Goal: Communication & Community: Ask a question

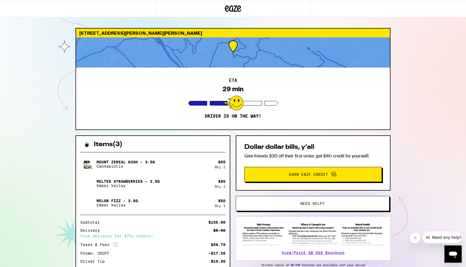
click at [454, 259] on icon "Open messaging window" at bounding box center [453, 255] width 10 height 10
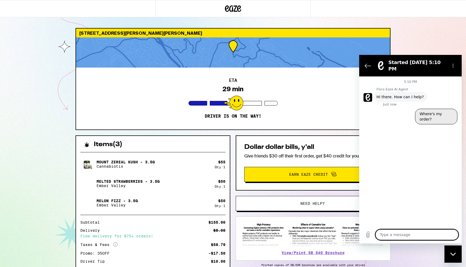
click at [429, 109] on button "Where's my order?" at bounding box center [436, 117] width 42 height 16
type textarea "x"
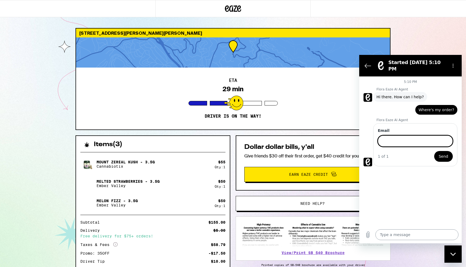
click at [393, 238] on textarea at bounding box center [416, 235] width 83 height 11
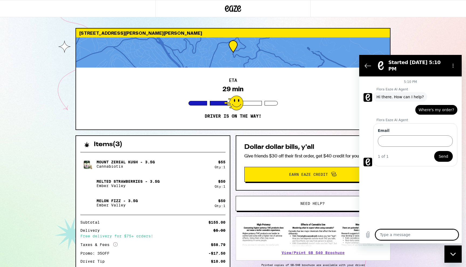
type textarea "c"
type textarea "x"
type textarea "ca"
type textarea "x"
type textarea "can"
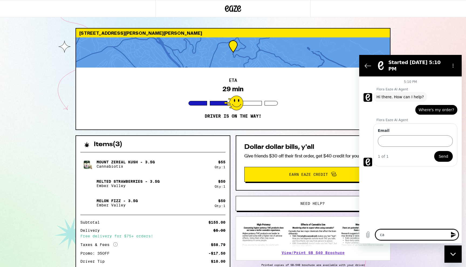
type textarea "x"
type textarea "can"
type textarea "x"
type textarea "can i"
type textarea "x"
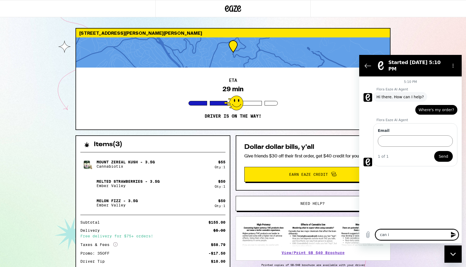
type textarea "can i"
type textarea "x"
type textarea "can i s"
type textarea "x"
type textarea "can i sp"
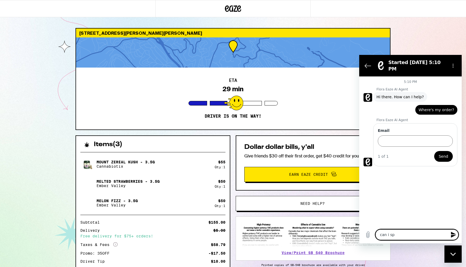
type textarea "x"
type textarea "can i spe"
type textarea "x"
type textarea "can i spea"
type textarea "x"
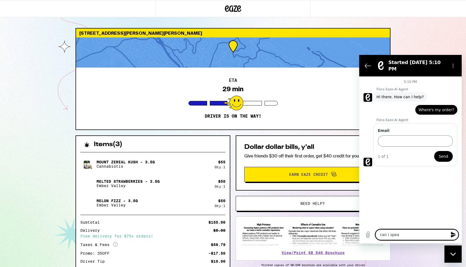
type textarea "can i speak"
type textarea "x"
type textarea "can i speak"
type textarea "x"
type textarea "can i speak t"
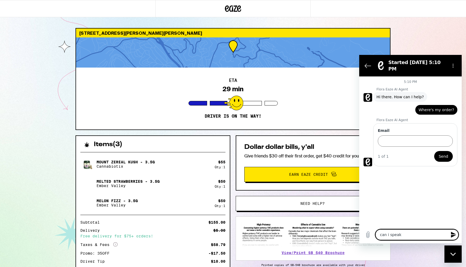
type textarea "x"
type textarea "can i speak t"
type textarea "x"
type textarea "can i speak t a"
type textarea "x"
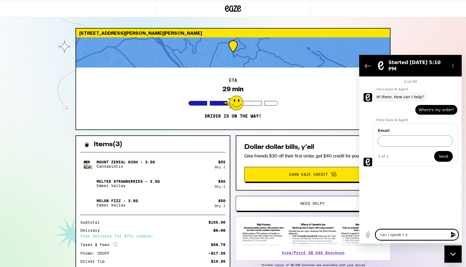
type textarea "can i speak t a"
type textarea "x"
type textarea "can i speak t a r"
type textarea "x"
type textarea "can i speak t a"
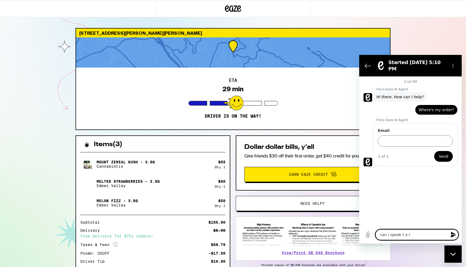
type textarea "x"
type textarea "can i speak t a"
type textarea "x"
type textarea "can i speak t"
type textarea "x"
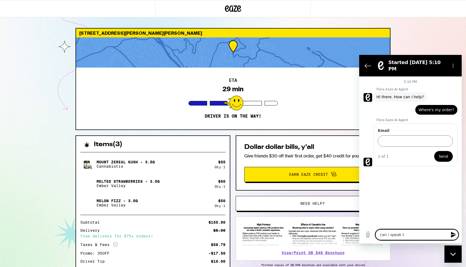
type textarea "can i speak t"
type textarea "x"
type textarea "can i speak to"
type textarea "x"
type textarea "can i speak to"
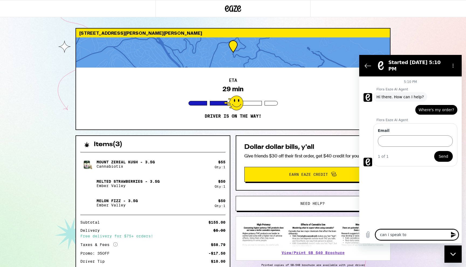
type textarea "x"
type textarea "can i speak to a"
type textarea "x"
type textarea "can i speak to a"
type textarea "x"
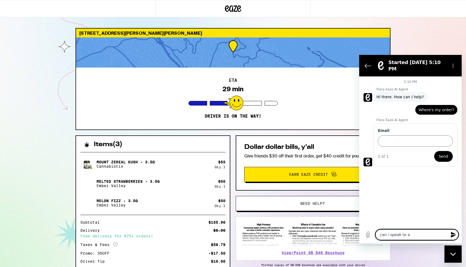
type textarea "can i speak to a r"
type textarea "x"
type textarea "can i speak to a re"
type textarea "x"
type textarea "can i speak to a rea"
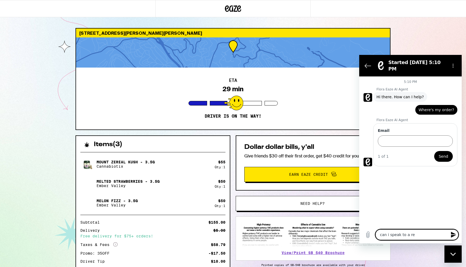
type textarea "x"
type textarea "can i speak to a real"
type textarea "x"
type textarea "can i speak to a real"
type textarea "x"
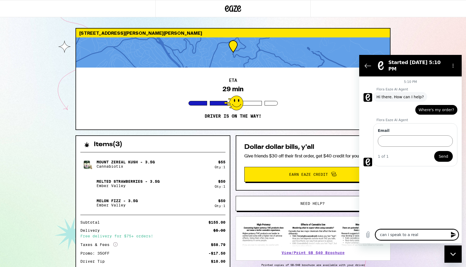
type textarea "can i speak to a real p"
type textarea "x"
type textarea "can i speak to a real pe"
type textarea "x"
type textarea "can i speak to a real per"
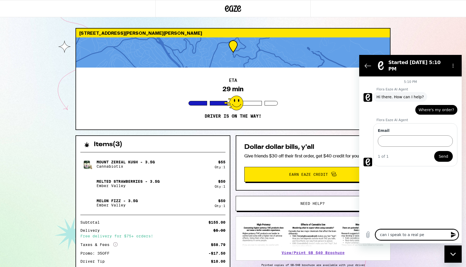
type textarea "x"
type textarea "can i speak to a real pers"
type textarea "x"
type textarea "can i speak to a real perso"
type textarea "x"
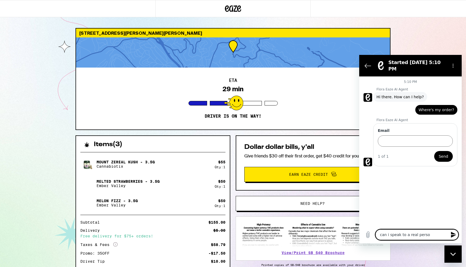
type textarea "can i speak to a real person"
type textarea "x"
type textarea "can i speak to a real person?"
type textarea "x"
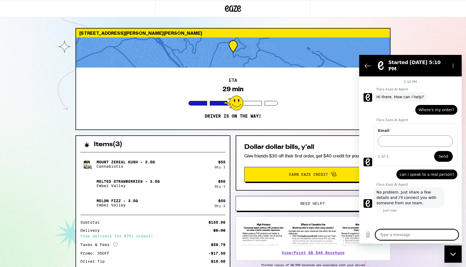
type textarea "x"
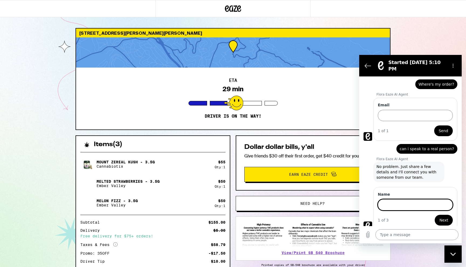
scroll to position [25, 0]
type input "[PERSON_NAME]"
click at [441, 218] on span "Next" at bounding box center [443, 220] width 9 height 6
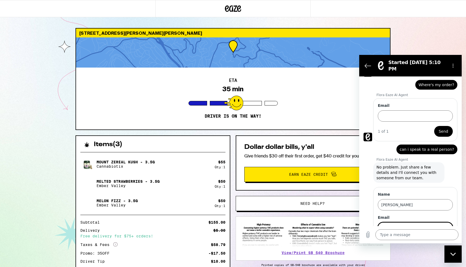
scroll to position [48, 0]
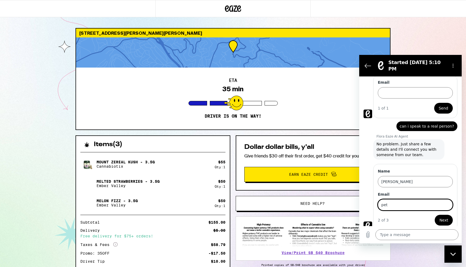
type input "[EMAIL_ADDRESS][DOMAIN_NAME]"
click at [439, 215] on button "Next" at bounding box center [444, 220] width 18 height 11
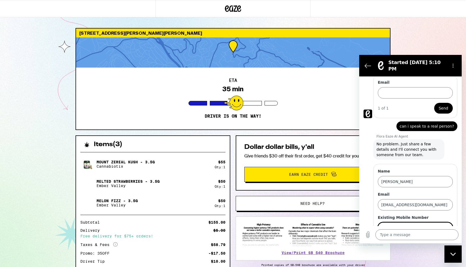
scroll to position [71, 0]
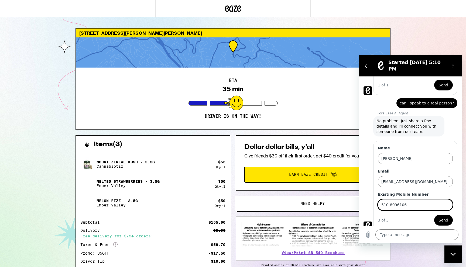
type input "510-8096106"
click at [447, 217] on span "Send" at bounding box center [443, 220] width 9 height 6
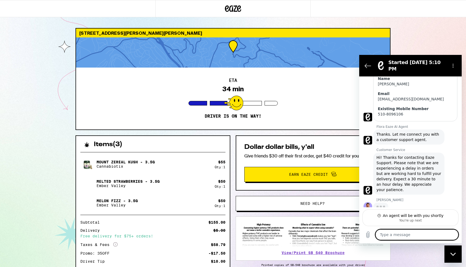
scroll to position [145, 0]
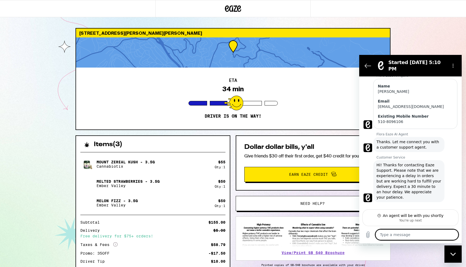
type textarea "x"
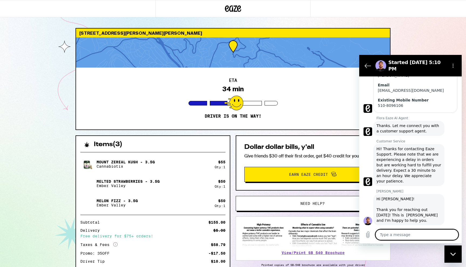
scroll to position [155, 0]
type textarea "h"
type textarea "x"
type textarea "he"
type textarea "x"
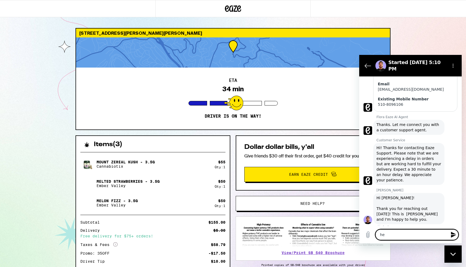
type textarea "h"
type textarea "x"
type textarea "hi"
type textarea "x"
type textarea "hi"
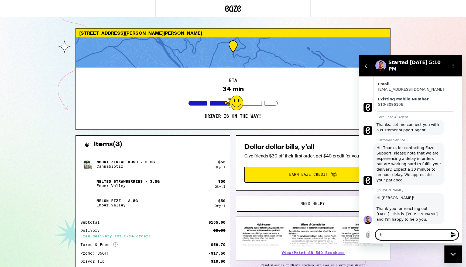
type textarea "x"
type textarea "hi L"
type textarea "x"
type textarea "hi [PERSON_NAME]"
type textarea "x"
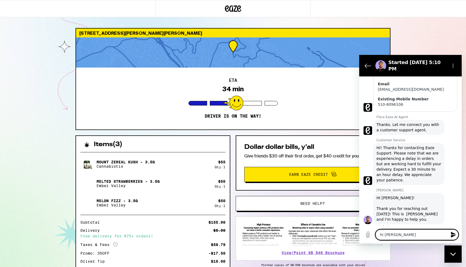
type textarea "hi [PERSON_NAME]"
type textarea "x"
type textarea "hi [PERSON_NAME]"
type textarea "x"
type textarea "hi [PERSON_NAME],"
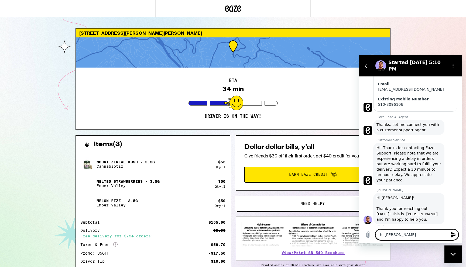
type textarea "x"
type textarea "hi [PERSON_NAME],"
type textarea "x"
type textarea "hi [PERSON_NAME], b"
type textarea "x"
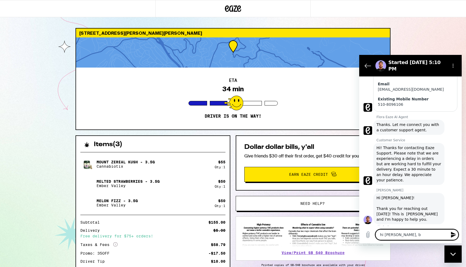
type textarea "hi [PERSON_NAME], be"
type textarea "x"
type textarea "hi [PERSON_NAME], bec"
type textarea "x"
type textarea "hi [PERSON_NAME], beca"
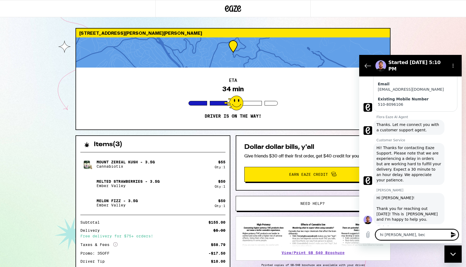
type textarea "x"
type textarea "hi [PERSON_NAME], becau"
type textarea "x"
type textarea "hi [PERSON_NAME], becaus"
type textarea "x"
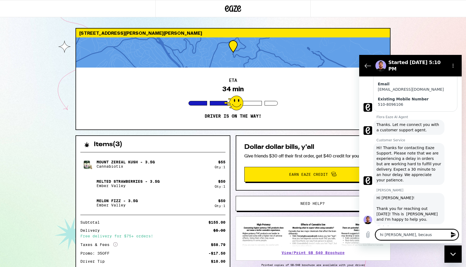
type textarea "hi [PERSON_NAME], because"
type textarea "x"
type textarea "hi [PERSON_NAME], because"
type textarea "x"
type textarea "hi [PERSON_NAME], because o"
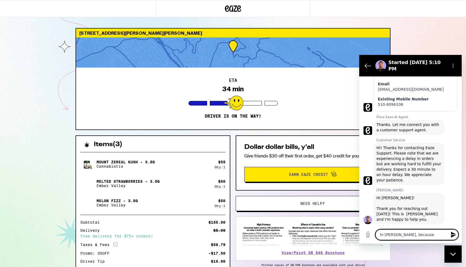
type textarea "x"
type textarea "hi [PERSON_NAME], because o"
type textarea "x"
type textarea "hi [PERSON_NAME], because o t"
type textarea "x"
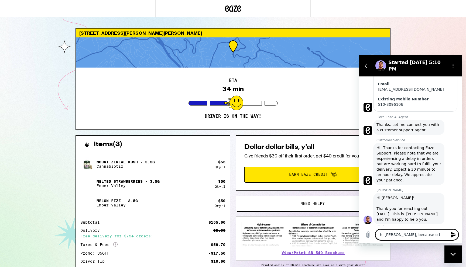
type textarea "hi [PERSON_NAME], because o th"
type textarea "x"
type textarea "hi [PERSON_NAME], because o t"
type textarea "x"
type textarea "hi [PERSON_NAME], because o"
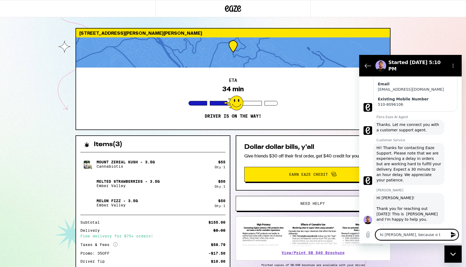
type textarea "x"
type textarea "hi [PERSON_NAME], because o"
type textarea "x"
type textarea "hi [PERSON_NAME], because of"
type textarea "x"
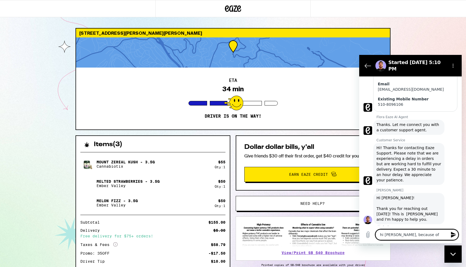
type textarea "hi [PERSON_NAME], because of"
type textarea "x"
type textarea "hi [PERSON_NAME], because of t"
type textarea "x"
type textarea "hi [PERSON_NAME], because of th"
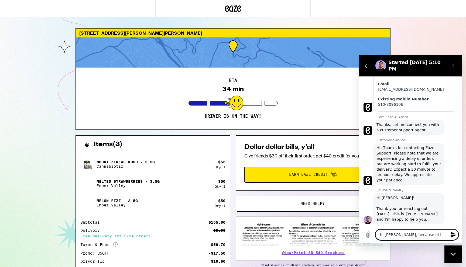
type textarea "x"
type textarea "hi [PERSON_NAME], because of the"
type textarea "x"
type textarea "hi [PERSON_NAME], because of the"
type textarea "x"
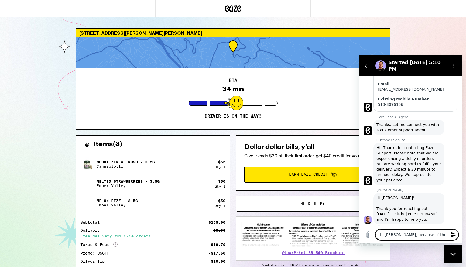
type textarea "hi [PERSON_NAME], because of the d"
type textarea "x"
type textarea "hi [PERSON_NAME], because of the de"
type textarea "x"
type textarea "hi [PERSON_NAME], because of the del"
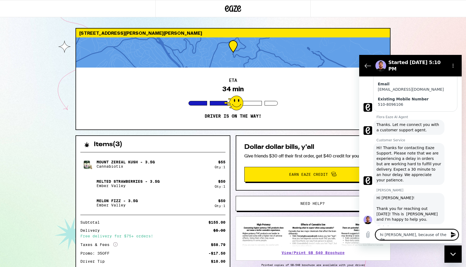
type textarea "x"
type textarea "hi [PERSON_NAME], because of the dela"
type textarea "x"
type textarea "hi [PERSON_NAME], because of the delay"
type textarea "x"
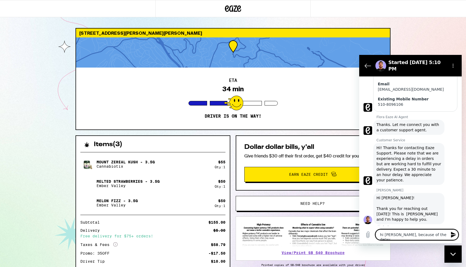
type textarea "hi [PERSON_NAME], because of the delays"
type textarea "x"
type textarea "hi [PERSON_NAME], because of the delays"
type textarea "x"
type textarea "hi [PERSON_NAME], because of the delays I"
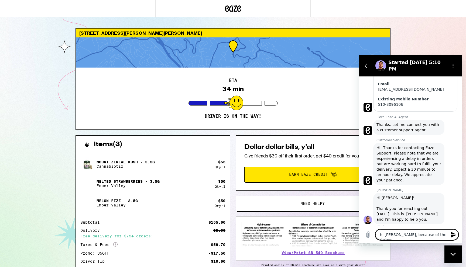
type textarea "x"
type textarea "hi [PERSON_NAME], because of the delays I"
type textarea "x"
type textarea "hi [PERSON_NAME], because of the delays I u"
type textarea "x"
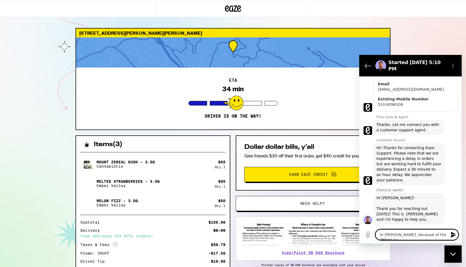
type textarea "hi [PERSON_NAME], because of the delays I un"
type textarea "x"
type textarea "hi [PERSON_NAME], because of the delays I und"
type textarea "x"
type textarea "hi [PERSON_NAME], because of the delays I unde"
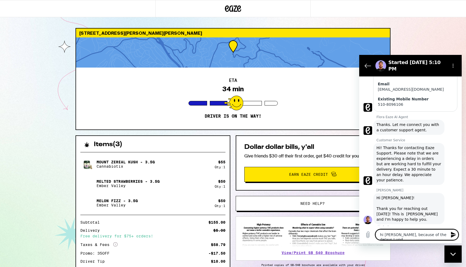
type textarea "x"
type textarea "hi [PERSON_NAME], because of the delays I under"
type textarea "x"
type textarea "hi [PERSON_NAME], because of the delays I unders"
type textarea "x"
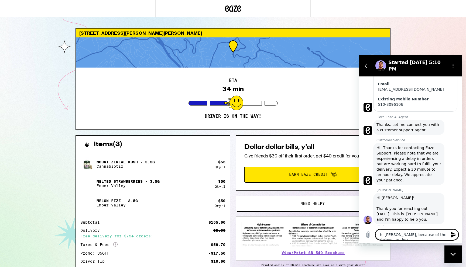
type textarea "hi [PERSON_NAME], because of the delays I undersd"
type textarea "x"
type textarea "hi [PERSON_NAME], because of the delays I undersdt"
type textarea "x"
type textarea "hi [PERSON_NAME], because of the delays I undersdta"
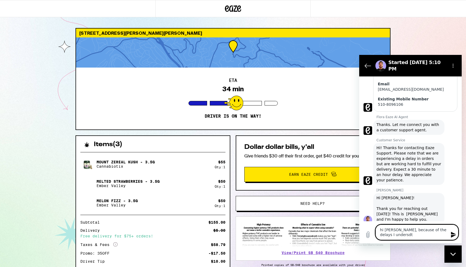
type textarea "x"
type textarea "hi [PERSON_NAME], because of the delays I undersdtan"
type textarea "x"
type textarea "hi [PERSON_NAME], because of the delays I undersdtand"
type textarea "x"
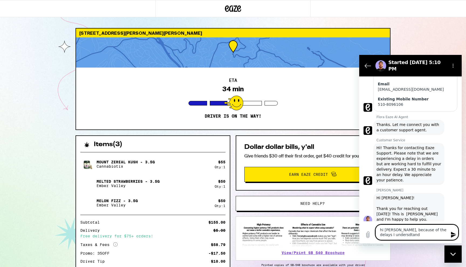
type textarea "hi [PERSON_NAME], because of the delays I undersdtand"
type textarea "x"
type textarea "hi [PERSON_NAME], because of the delays I undersdtand y"
type textarea "x"
type textarea "hi [PERSON_NAME], because of the delays I undersdtand yo"
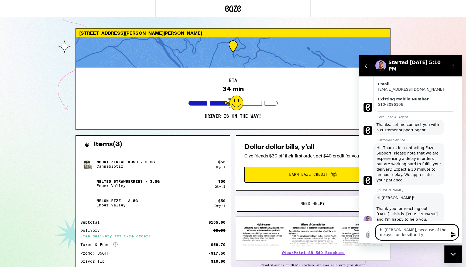
type textarea "x"
type textarea "hi [PERSON_NAME], because of the delays I undersdtand you"
type textarea "x"
type textarea "hi [PERSON_NAME], because of the delays I undersdtand you"
type textarea "x"
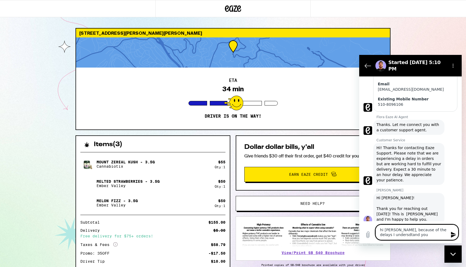
type textarea "hi [PERSON_NAME], because of the delays I undersdtand you a"
type textarea "x"
type textarea "hi [PERSON_NAME], because of the delays I undersdtand you ar"
type textarea "x"
type textarea "hi [PERSON_NAME], because of the delays I undersdtand you are"
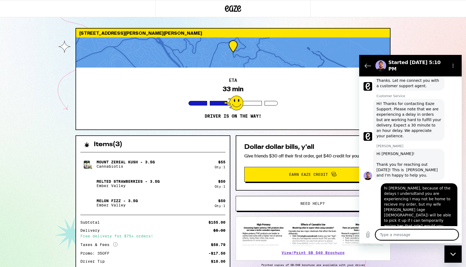
scroll to position [200, 0]
click at [421, 235] on textarea at bounding box center [416, 235] width 83 height 11
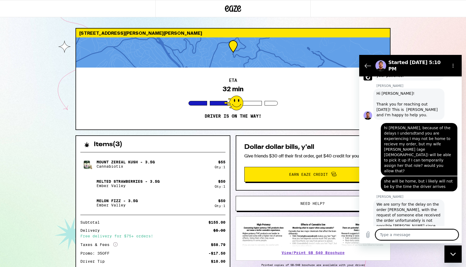
scroll to position [261, 0]
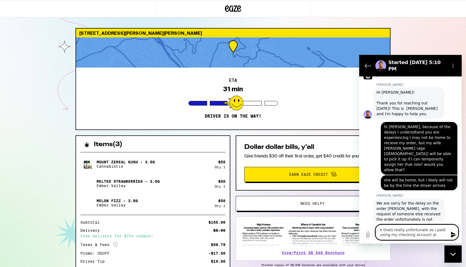
drag, startPoint x: 425, startPoint y: 229, endPoint x: 431, endPoint y: 235, distance: 8.2
click at [431, 235] on textarea "k thats really unfortunate as I paid using my checking account al" at bounding box center [416, 233] width 83 height 16
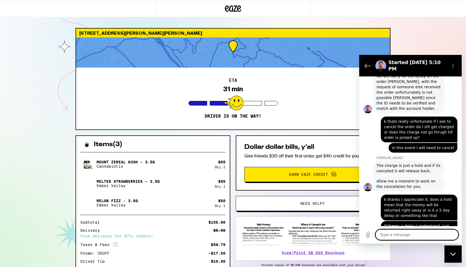
scroll to position [389, 0]
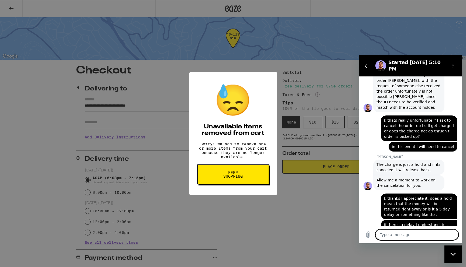
click at [297, 99] on div "😓 Unavailable items removed from cart Sorry! We had to remove one or more items…" at bounding box center [233, 133] width 466 height 267
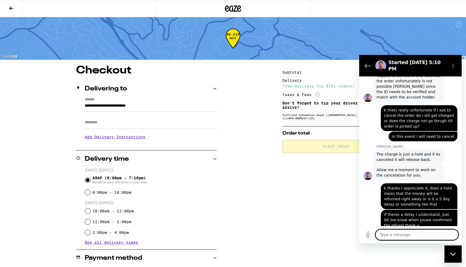
type textarea "x"
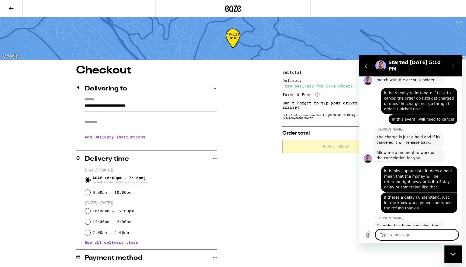
scroll to position [418, 0]
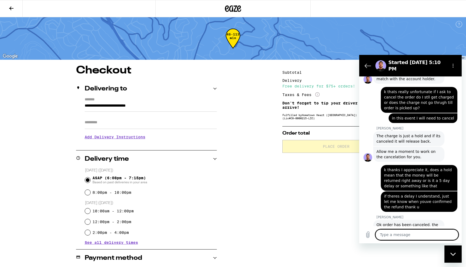
type textarea "o"
type textarea "x"
type textarea "ok"
type textarea "x"
type textarea "ok"
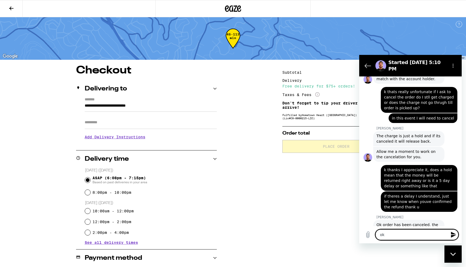
type textarea "x"
type textarea "ok t"
type textarea "x"
type textarea "ok th"
type textarea "x"
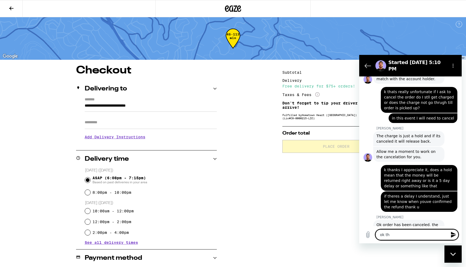
type textarea "ok tha"
type textarea "x"
type textarea "ok than"
type textarea "x"
type textarea "ok thank"
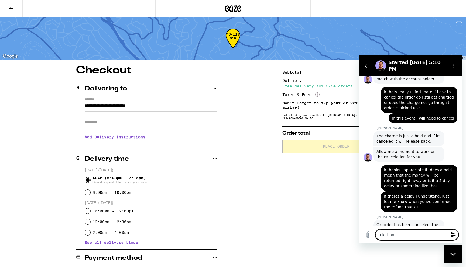
type textarea "x"
type textarea "ok thanks"
type textarea "x"
type textarea "ok thanks"
type textarea "x"
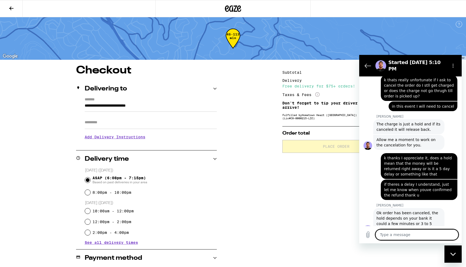
scroll to position [431, 0]
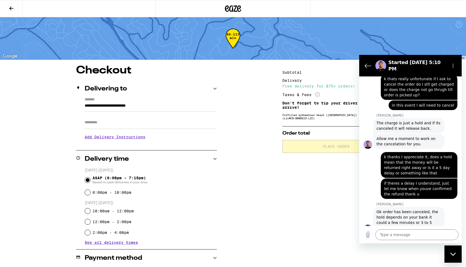
type textarea "x"
